Goal: Navigation & Orientation: Understand site structure

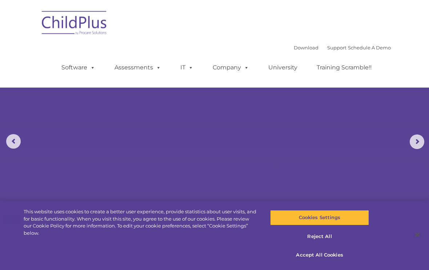
select select "MEDIUM"
click at [290, 222] on button "Cookies Settings" at bounding box center [319, 217] width 98 height 15
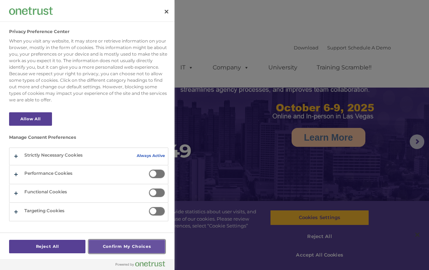
click at [117, 245] on button "Confirm My Choices" at bounding box center [127, 246] width 76 height 13
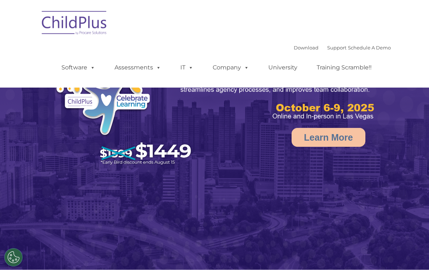
select select "MEDIUM"
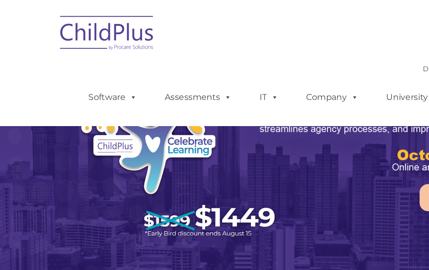
select select "MEDIUM"
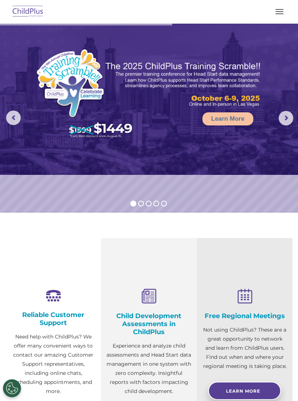
click at [280, 15] on button "button" at bounding box center [279, 12] width 15 height 12
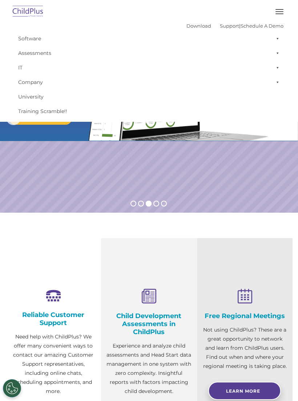
click at [277, 14] on button "button" at bounding box center [279, 12] width 15 height 12
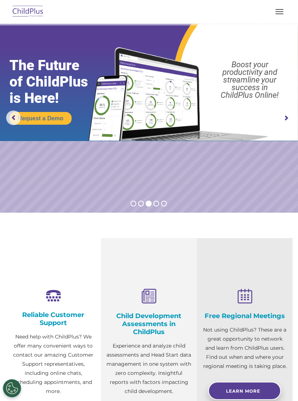
click at [277, 6] on button "button" at bounding box center [279, 12] width 15 height 12
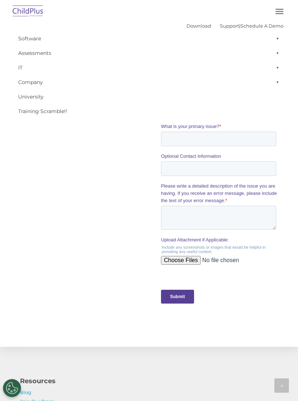
scroll to position [780, 0]
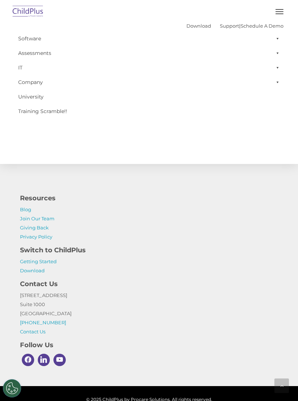
click at [279, 12] on button "button" at bounding box center [279, 12] width 15 height 12
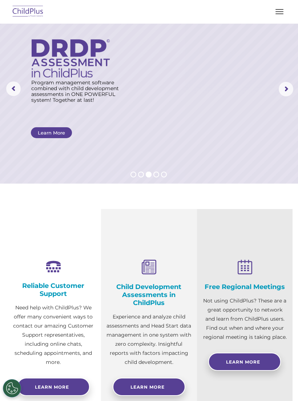
scroll to position [0, 0]
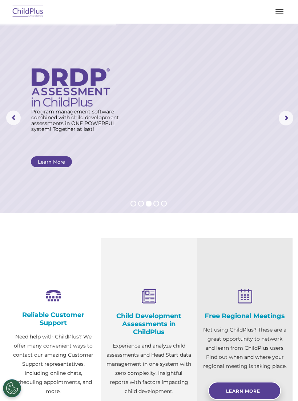
click at [274, 9] on button "button" at bounding box center [279, 12] width 15 height 12
